Goal: Transaction & Acquisition: Purchase product/service

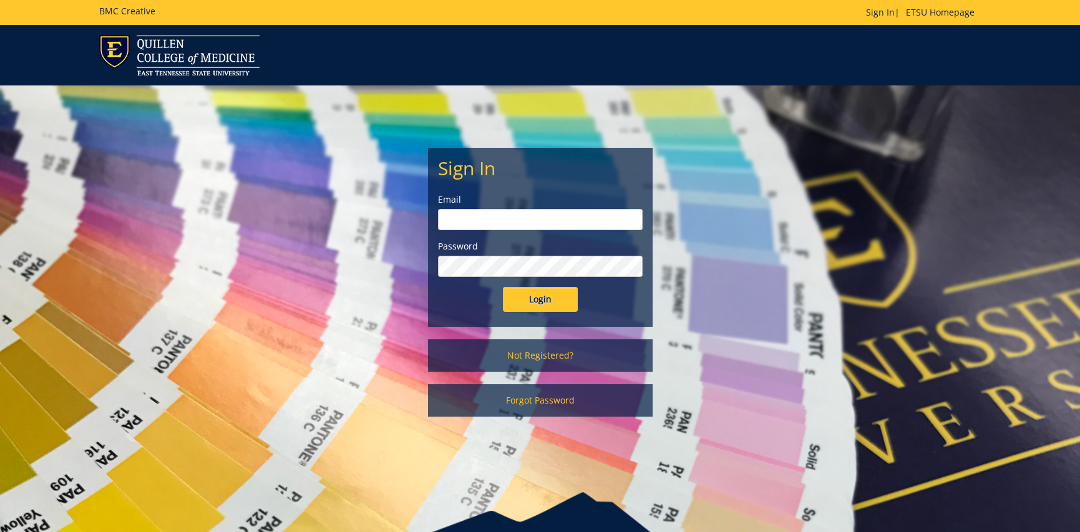
click at [500, 218] on input "email" at bounding box center [540, 219] width 205 height 21
type input "lawssl@etsu.edu"
click at [560, 294] on input "Login" at bounding box center [540, 299] width 75 height 25
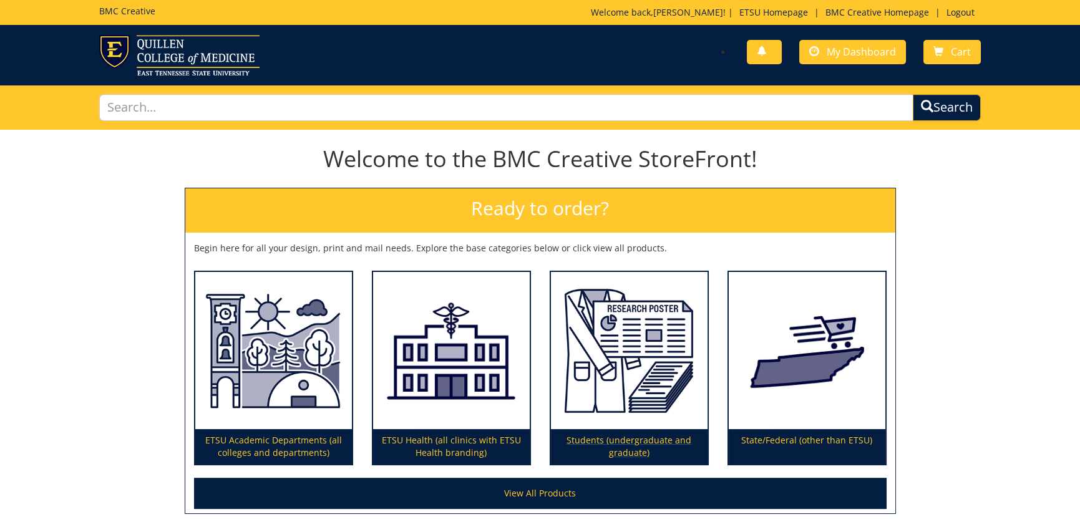
scroll to position [62, 0]
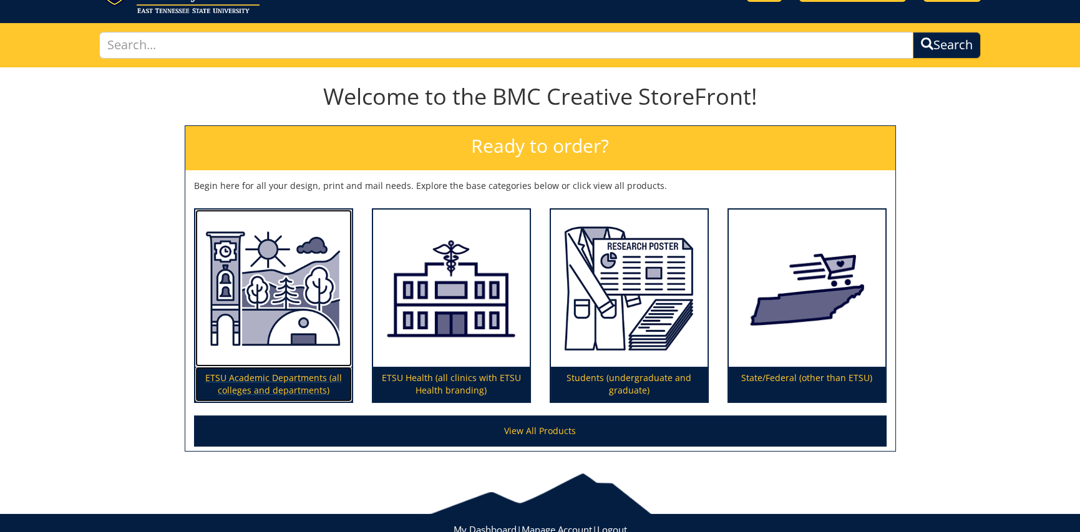
click at [293, 364] on img at bounding box center [273, 288] width 157 height 157
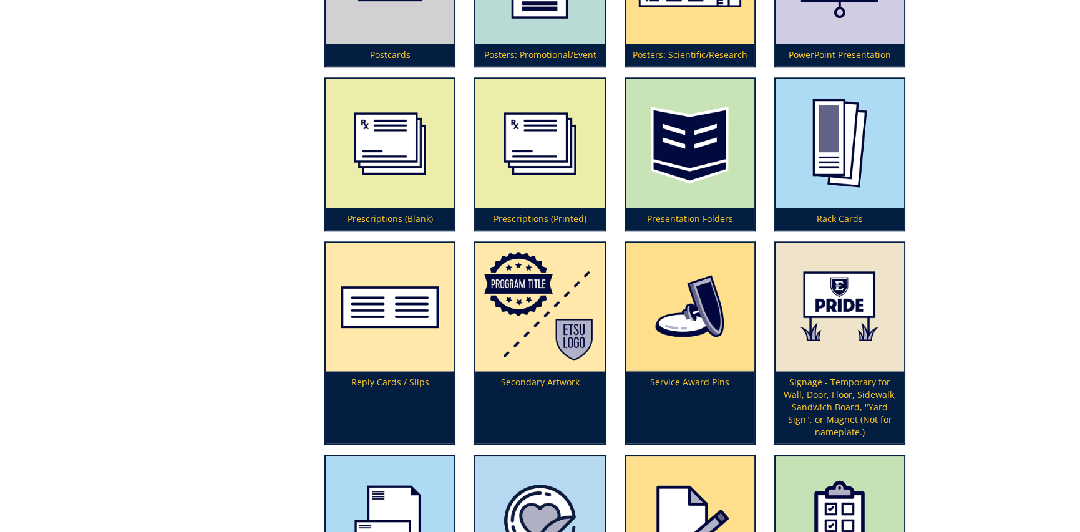
scroll to position [3183, 0]
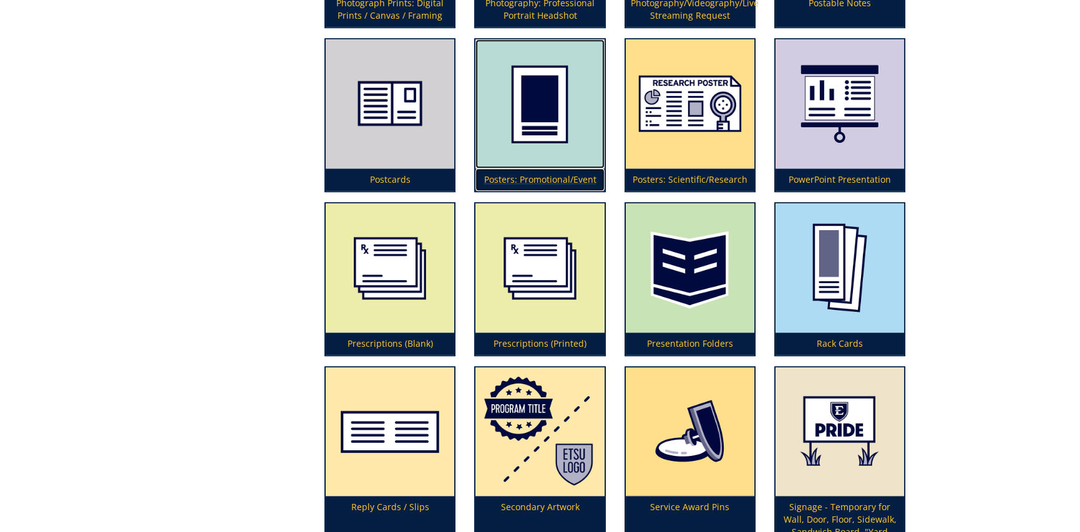
click at [547, 160] on img at bounding box center [540, 103] width 129 height 129
click at [510, 177] on p "Posters: Promotional/Event" at bounding box center [540, 180] width 129 height 22
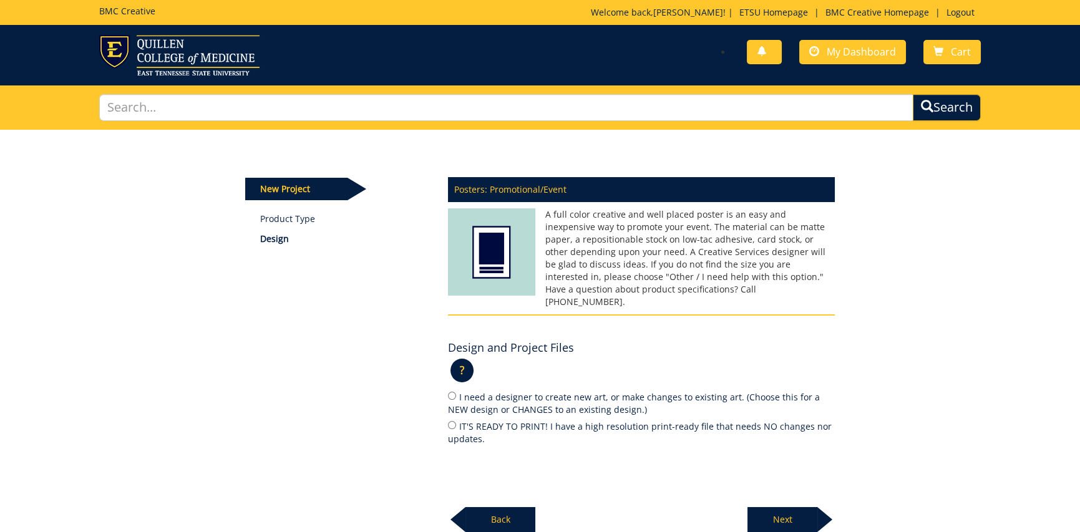
scroll to position [62, 0]
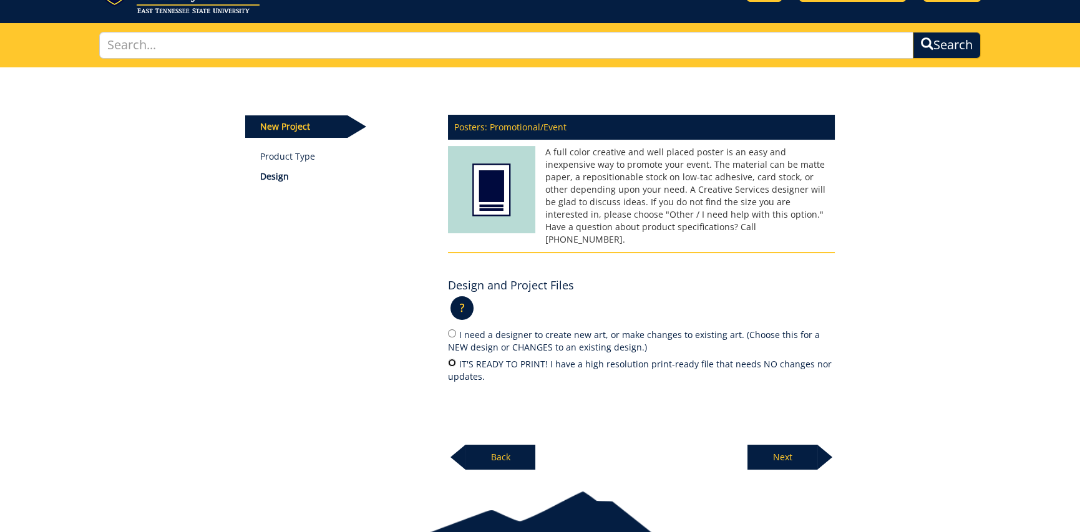
click at [454, 359] on input "IT'S READY TO PRINT! I have a high resolution print-ready file that needs NO ch…" at bounding box center [452, 363] width 8 height 8
radio input "true"
click at [765, 447] on p "Next" at bounding box center [783, 457] width 70 height 25
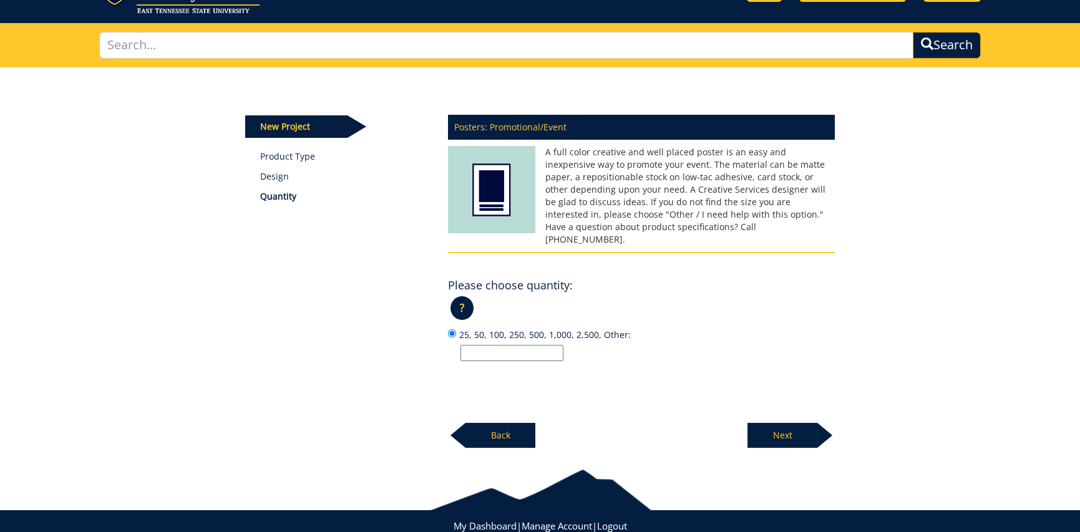
click at [478, 345] on input "25, 50, 100, 250, 500, 1,000, 2,500, Other:" at bounding box center [512, 353] width 103 height 16
type input "1"
click at [799, 426] on p "Next" at bounding box center [783, 435] width 70 height 25
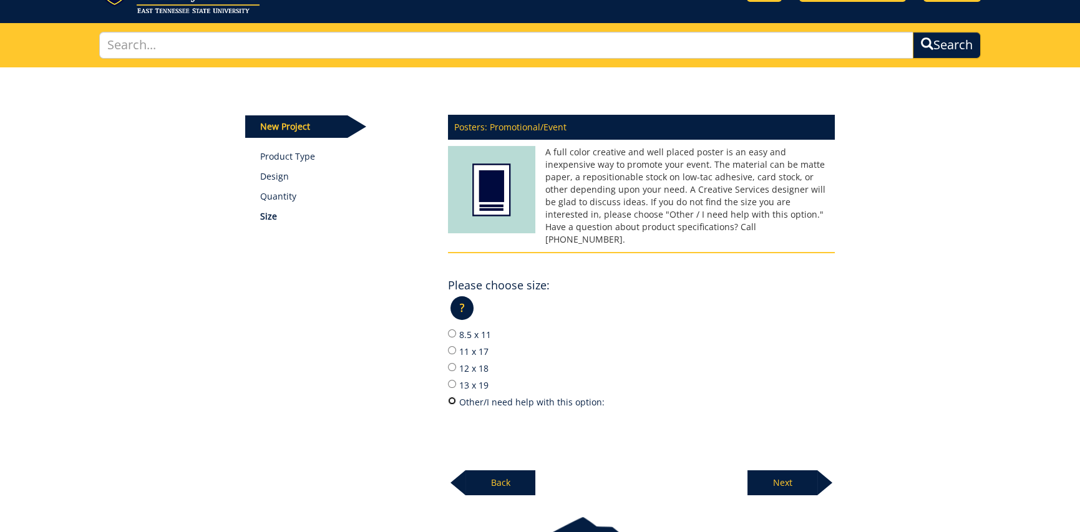
click at [452, 397] on input "Other/I need help with this option:" at bounding box center [452, 401] width 8 height 8
radio input "true"
click at [765, 471] on p "Next" at bounding box center [783, 483] width 70 height 25
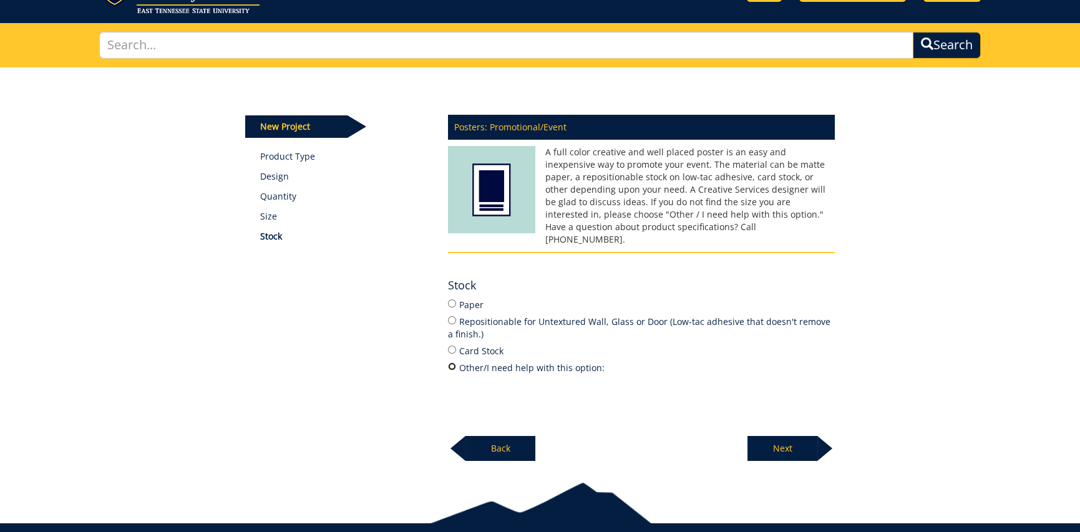
click at [450, 363] on input "Other/I need help with this option:" at bounding box center [452, 367] width 8 height 8
radio input "true"
click at [770, 441] on p "Next" at bounding box center [783, 448] width 70 height 25
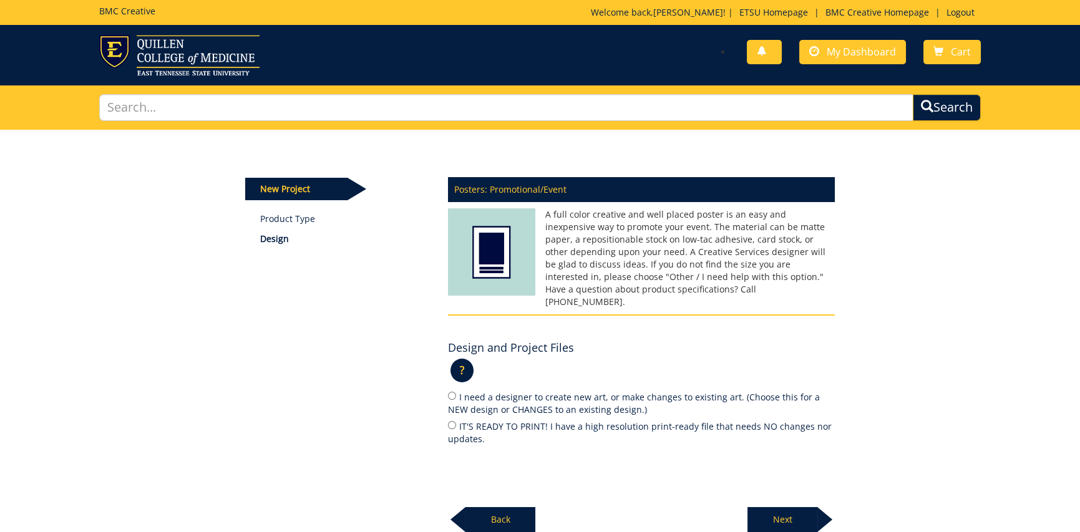
scroll to position [109, 0]
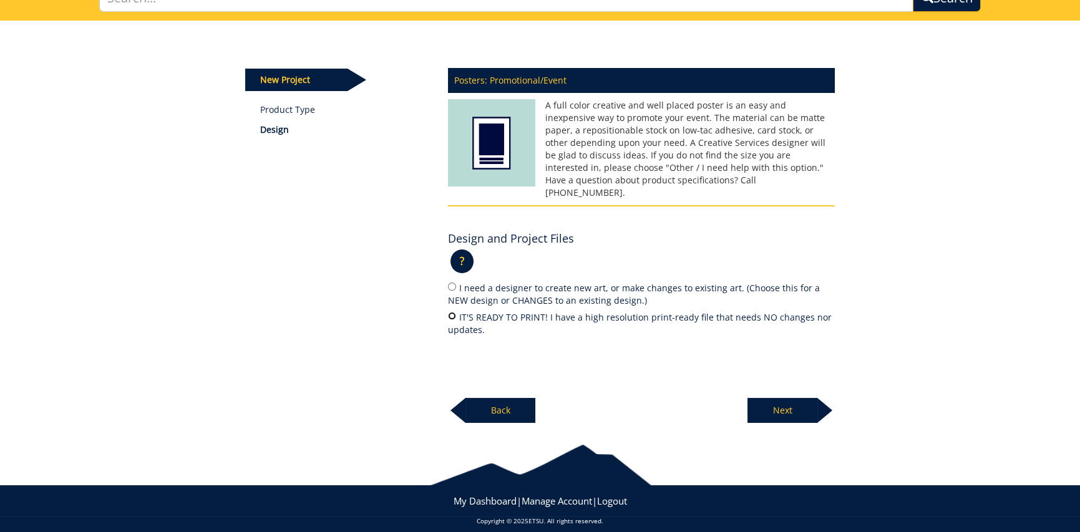
click at [451, 312] on input "IT'S READY TO PRINT! I have a high resolution print-ready file that needs NO ch…" at bounding box center [452, 316] width 8 height 8
radio input "true"
click at [790, 403] on p "Next" at bounding box center [783, 410] width 70 height 25
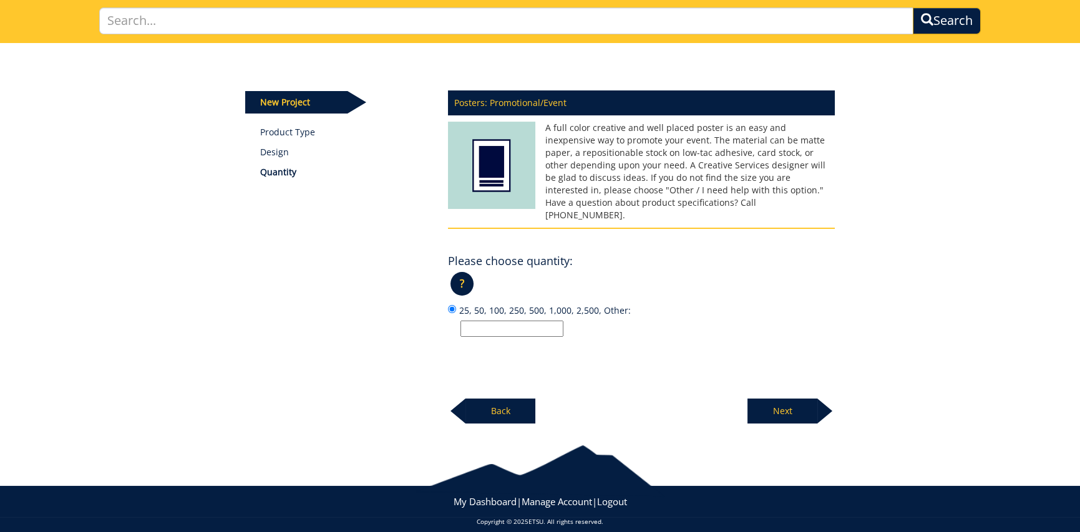
click at [512, 321] on input "25, 50, 100, 250, 500, 1,000, 2,500, Other:" at bounding box center [512, 329] width 103 height 16
type input "1"
click at [770, 399] on p "Next" at bounding box center [783, 411] width 70 height 25
